Goal: Task Accomplishment & Management: Use online tool/utility

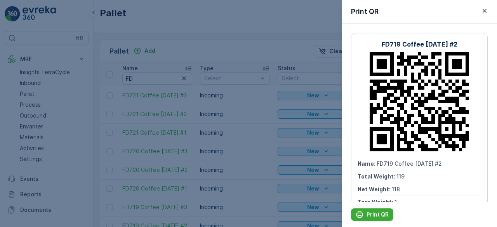
scroll to position [127, 0]
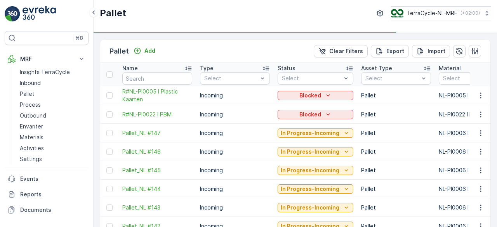
type input "FD"
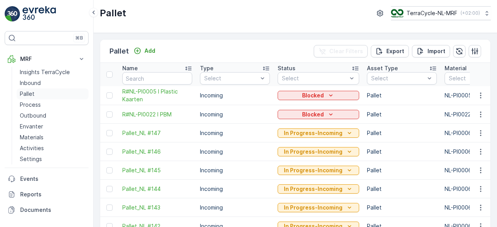
click at [26, 94] on p "Pallet" at bounding box center [27, 94] width 15 height 8
click at [149, 53] on p "Add" at bounding box center [149, 51] width 11 height 8
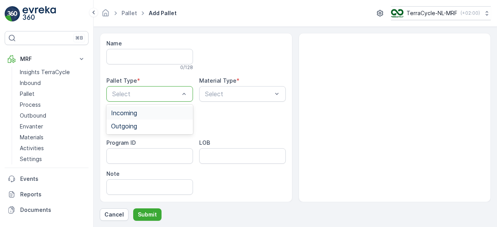
click at [159, 113] on div "Incoming" at bounding box center [149, 113] width 77 height 7
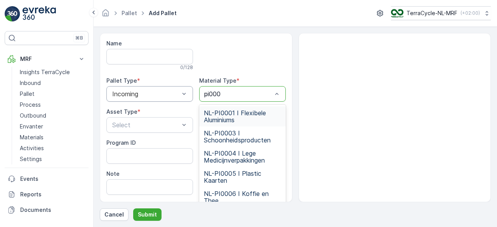
type input "pi0006"
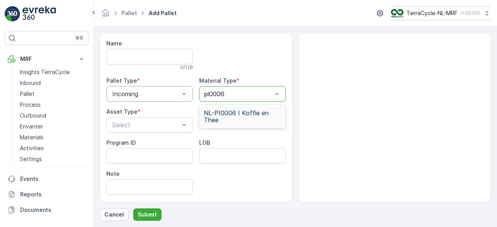
click at [257, 112] on span "NL-PI0006 I Koffie en Thee" at bounding box center [242, 117] width 77 height 14
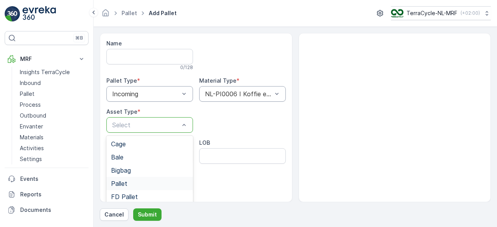
click at [125, 186] on span "Pallet" at bounding box center [119, 183] width 16 height 7
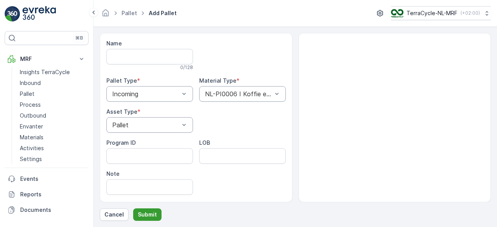
click at [151, 212] on p "Submit" at bounding box center [147, 215] width 19 height 8
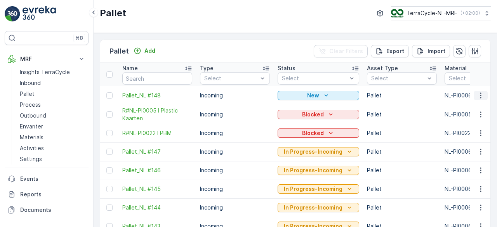
click at [479, 96] on icon "button" at bounding box center [481, 96] width 8 height 8
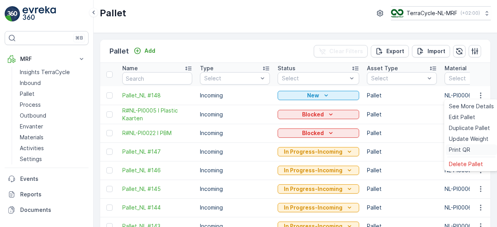
click at [457, 149] on span "Print QR" at bounding box center [459, 150] width 21 height 8
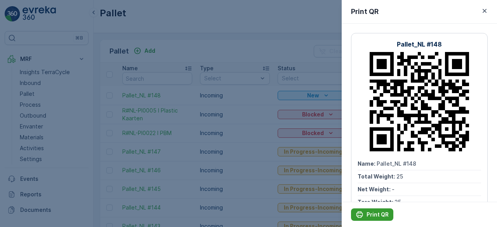
click at [380, 212] on p "Print QR" at bounding box center [378, 215] width 22 height 8
click at [197, 42] on div at bounding box center [248, 113] width 497 height 227
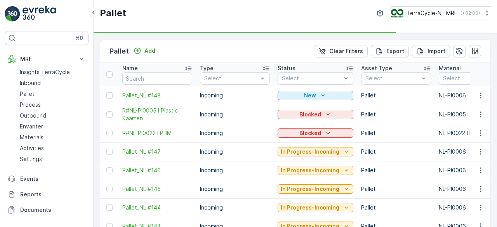
type input "fd"
